Goal: Task Accomplishment & Management: Use online tool/utility

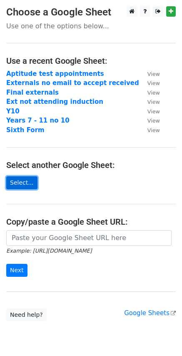
click at [23, 181] on link "Select..." at bounding box center [21, 182] width 31 height 13
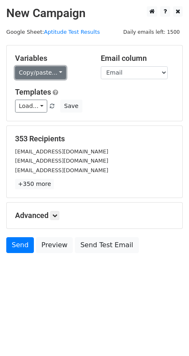
click at [55, 71] on link "Copy/paste..." at bounding box center [40, 72] width 51 height 13
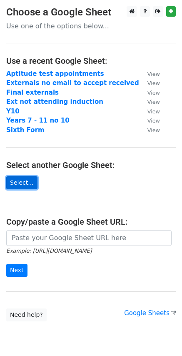
click at [19, 183] on link "Select..." at bounding box center [21, 182] width 31 height 13
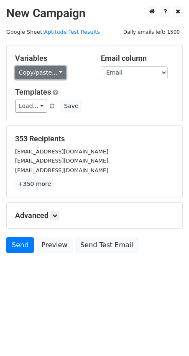
click at [57, 71] on link "Copy/paste..." at bounding box center [40, 72] width 51 height 13
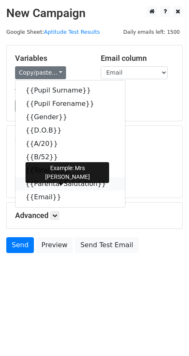
drag, startPoint x: 45, startPoint y: 182, endPoint x: 3, endPoint y: 173, distance: 43.5
click at [46, 182] on link "{{Parental Salutation}}" at bounding box center [69, 183] width 109 height 13
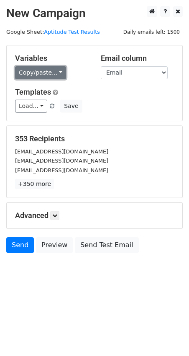
click at [55, 69] on link "Copy/paste..." at bounding box center [40, 72] width 51 height 13
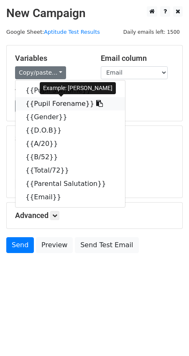
click at [47, 101] on link "{{Pupil Forename}}" at bounding box center [69, 103] width 109 height 13
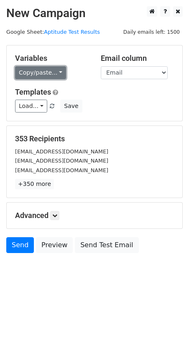
click at [58, 71] on link "Copy/paste..." at bounding box center [40, 72] width 51 height 13
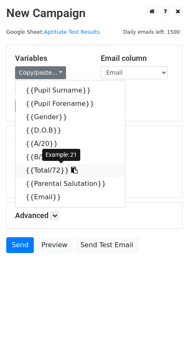
click at [39, 167] on link "{{Total/72}}" at bounding box center [69, 170] width 109 height 13
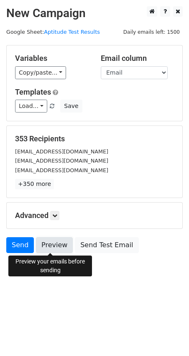
click at [56, 244] on link "Preview" at bounding box center [54, 245] width 37 height 16
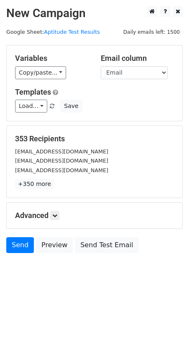
click at [85, 307] on html "New Campaign Daily emails left: 1500 Google Sheet: Aptitude Test Results Variab…" at bounding box center [94, 178] width 189 height 356
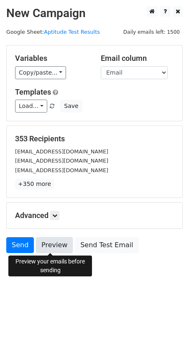
click at [53, 243] on link "Preview" at bounding box center [54, 245] width 37 height 16
click at [48, 242] on link "Preview" at bounding box center [54, 245] width 37 height 16
click at [58, 245] on link "Preview" at bounding box center [54, 245] width 37 height 16
